Goal: Transaction & Acquisition: Purchase product/service

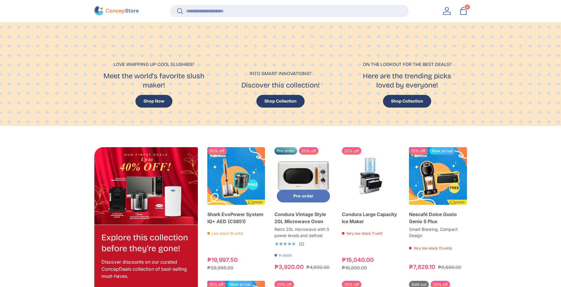
scroll to position [507, 0]
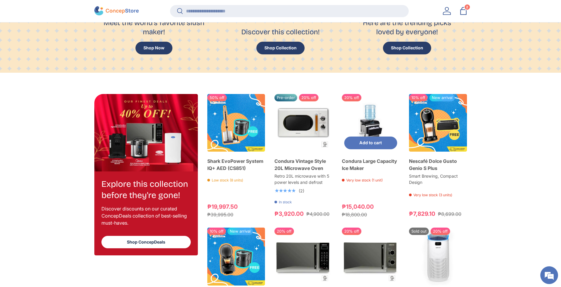
click at [366, 121] on img "Condura Large Capacity Ice Maker" at bounding box center [371, 123] width 58 height 58
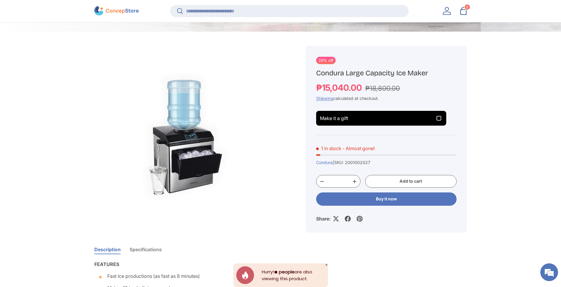
scroll to position [206, 0]
click at [410, 118] on span "Make it a gift" at bounding box center [381, 118] width 122 height 7
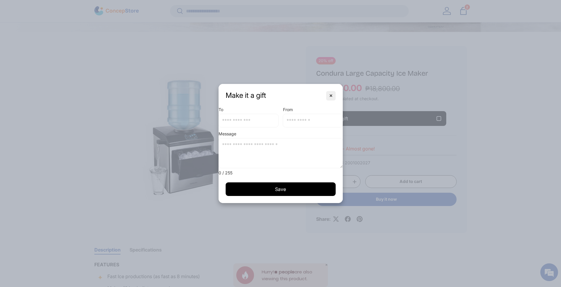
click at [233, 120] on input "text" at bounding box center [249, 120] width 60 height 13
click at [309, 118] on input "text" at bounding box center [313, 120] width 60 height 13
